Goal: Task Accomplishment & Management: Use online tool/utility

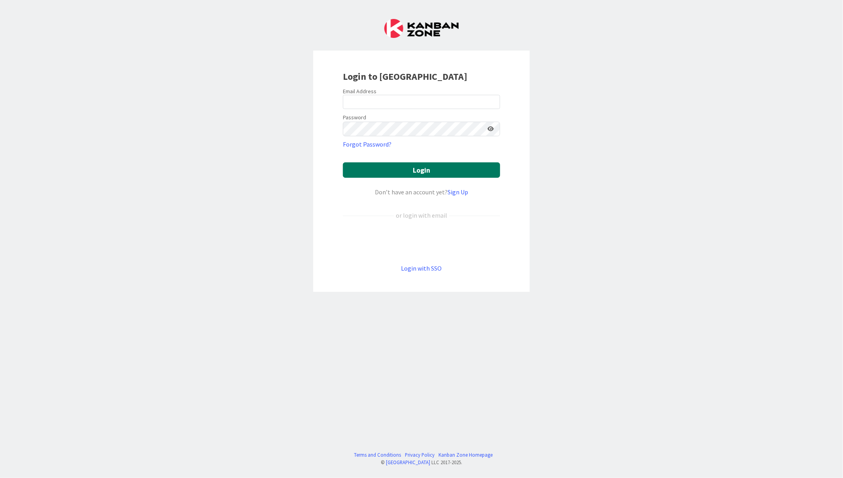
type input "[EMAIL_ADDRESS][DOMAIN_NAME]"
click at [453, 173] on button "Login" at bounding box center [421, 169] width 157 height 15
click at [452, 173] on button "Login" at bounding box center [421, 169] width 157 height 15
